Goal: Task Accomplishment & Management: Use online tool/utility

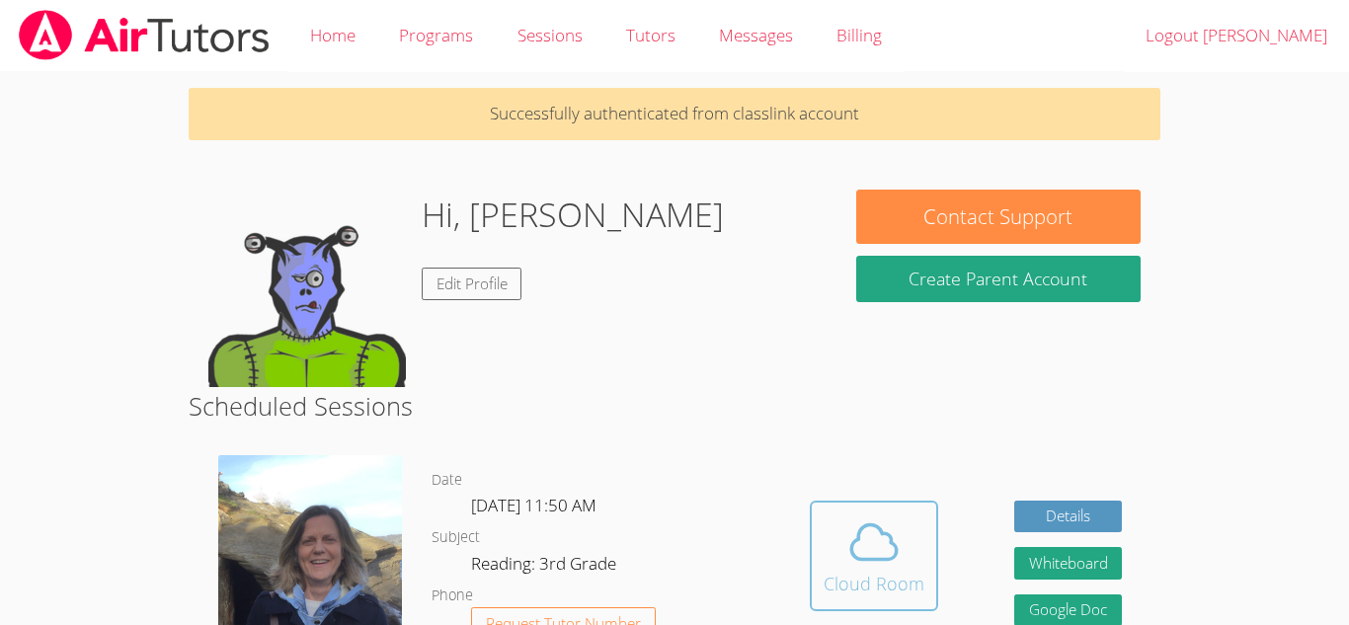
click at [892, 527] on icon at bounding box center [873, 542] width 55 height 55
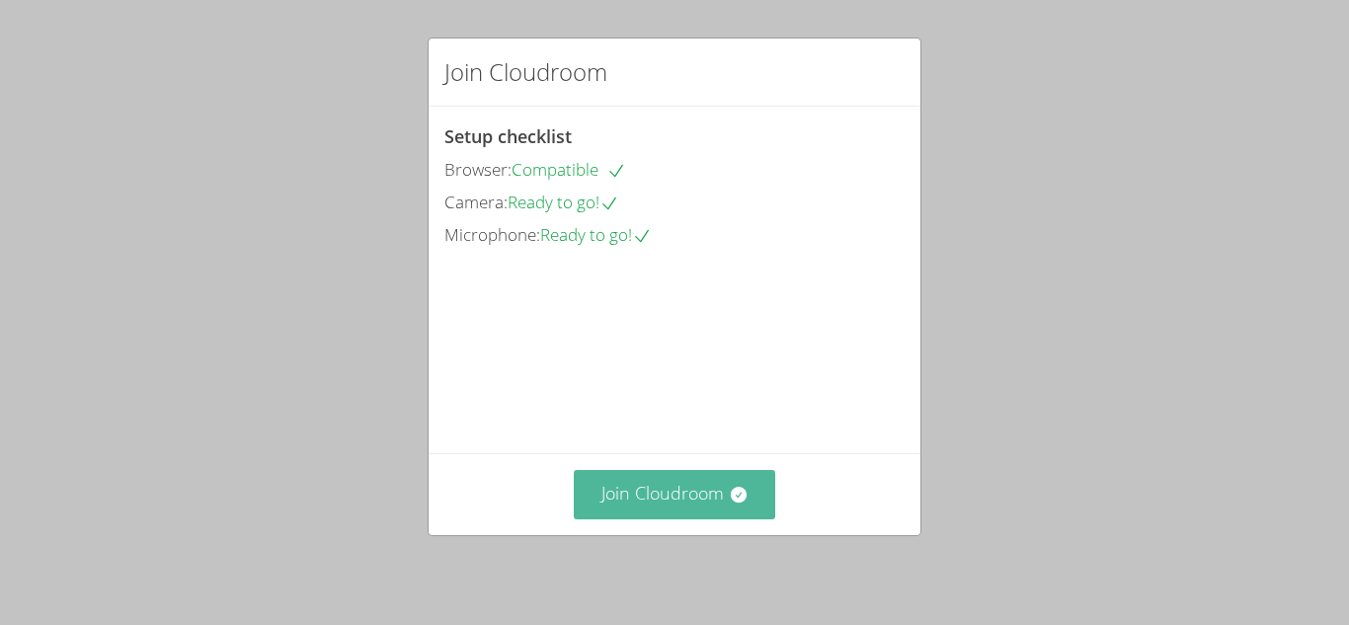
click at [605, 486] on button "Join Cloudroom" at bounding box center [675, 494] width 202 height 48
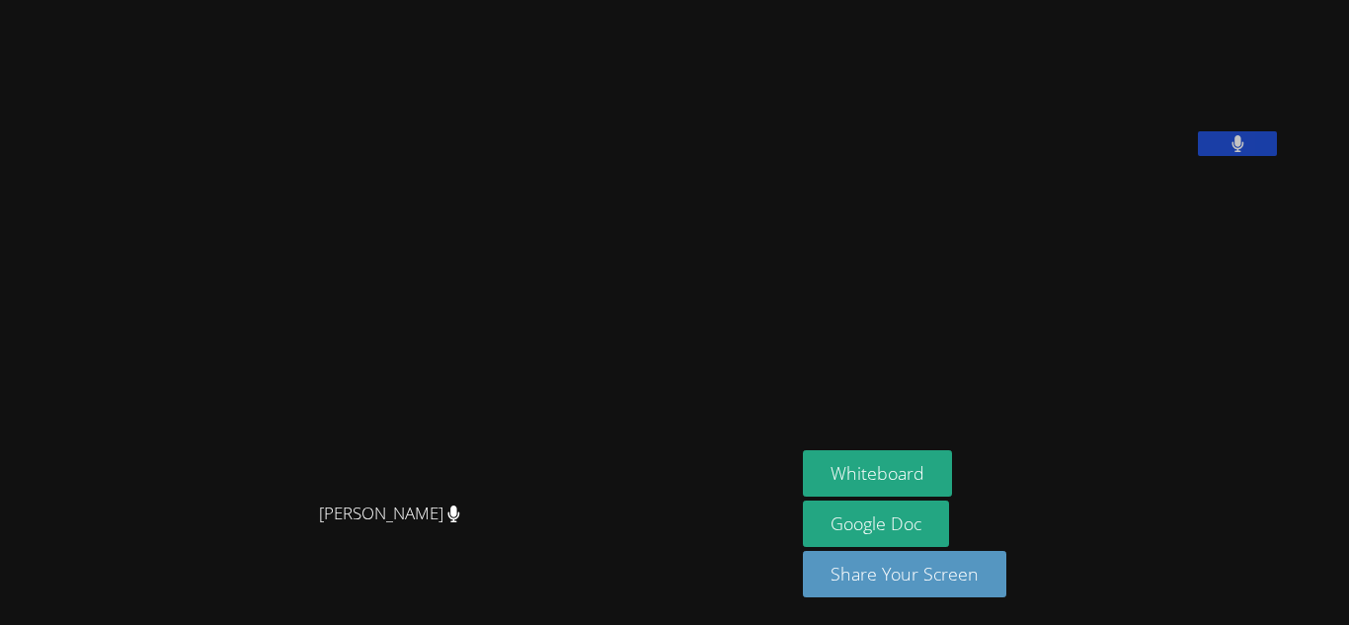
click at [546, 486] on video at bounding box center [398, 273] width 296 height 439
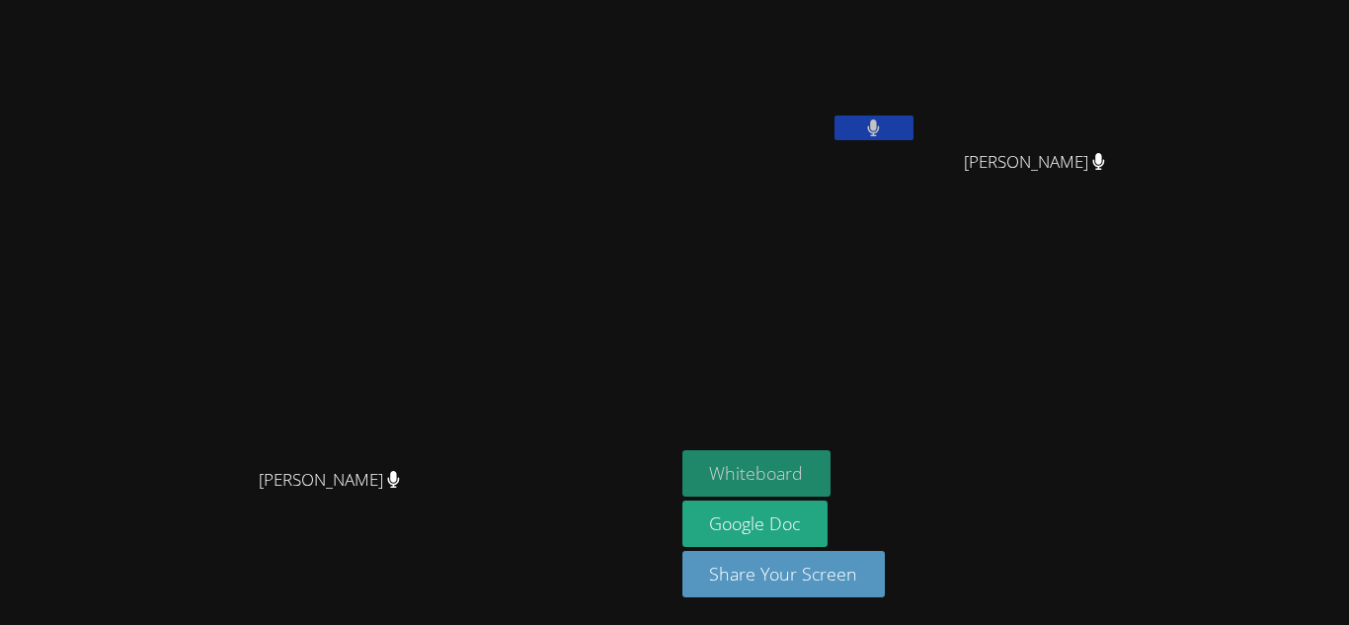
click at [832, 460] on button "Whiteboard" at bounding box center [756, 473] width 149 height 46
